Goal: Information Seeking & Learning: Learn about a topic

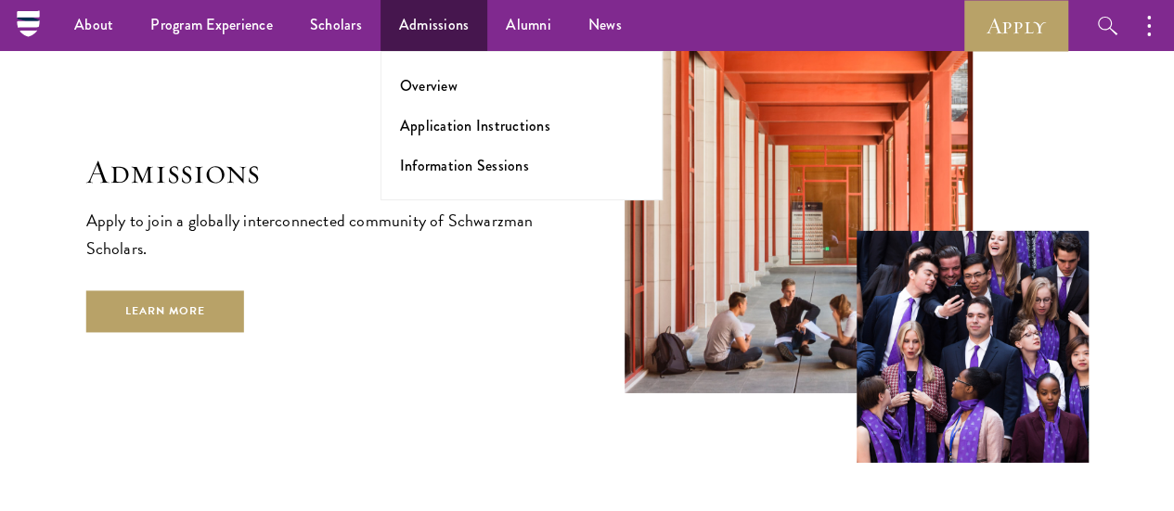
scroll to position [2816, 0]
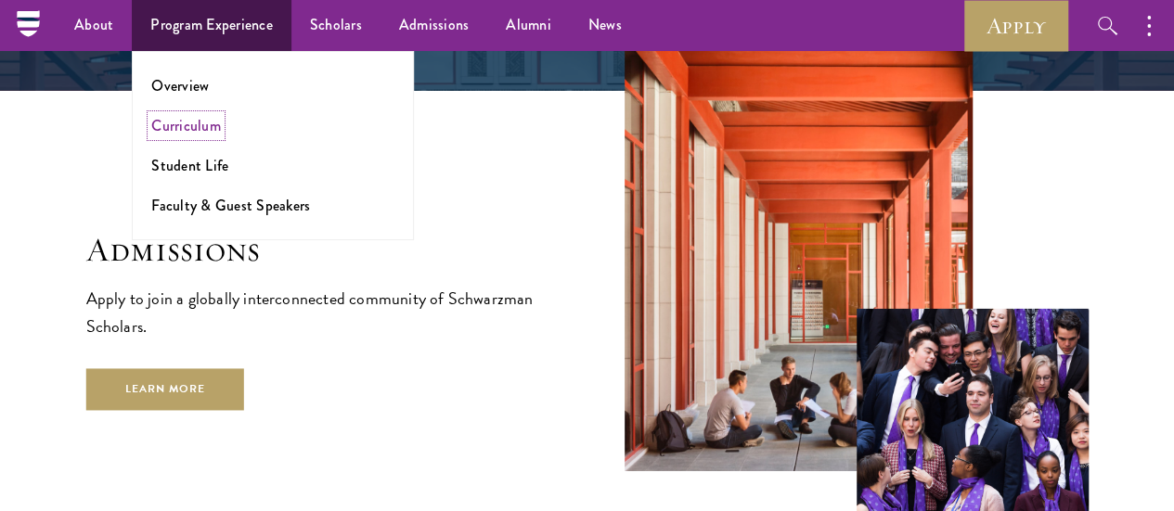
click at [210, 122] on link "Curriculum" at bounding box center [186, 125] width 70 height 21
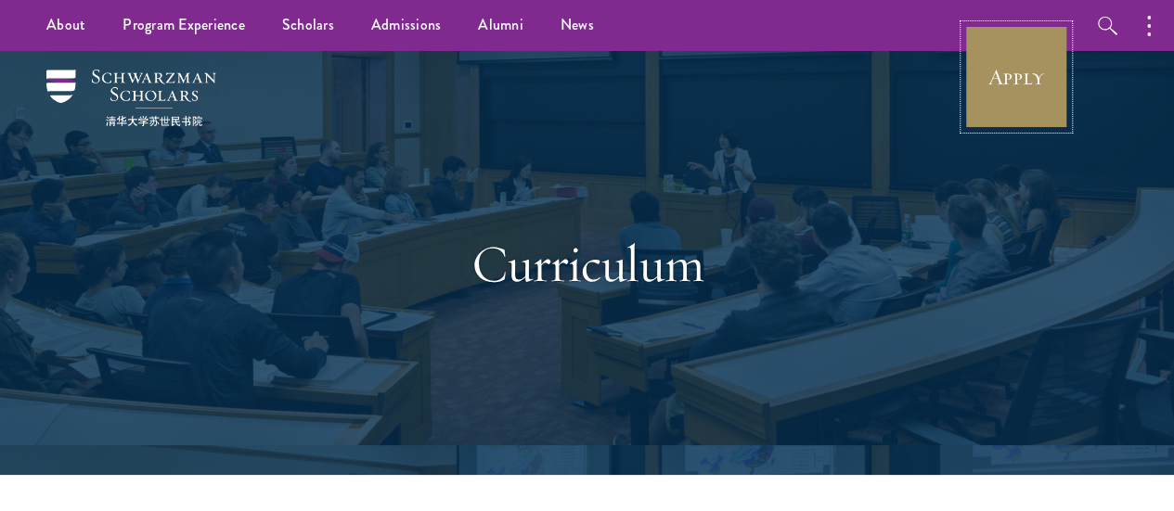
click at [1060, 66] on link "Apply" at bounding box center [1016, 77] width 104 height 104
